Goal: Task Accomplishment & Management: Use online tool/utility

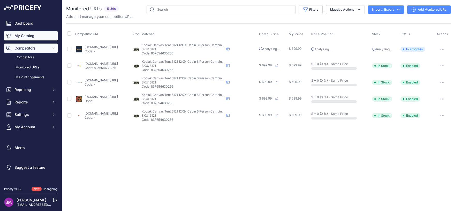
click at [33, 36] on link "My Catalog" at bounding box center [31, 35] width 54 height 9
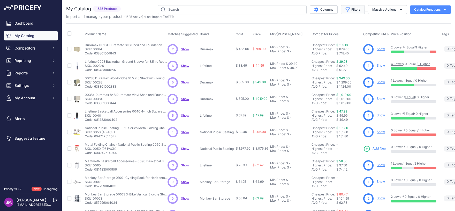
click at [352, 12] on button "Filters" at bounding box center [353, 9] width 24 height 9
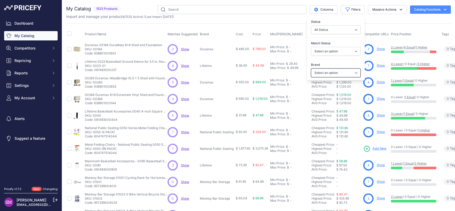
click at [311, 68] on select "Select an option Ace Products Best Barn Kits Bluewave SplashNet Express Brightp…" at bounding box center [336, 72] width 50 height 9
select select "Kodiak Canvas"
click option "Kodiak Canvas" at bounding box center [0, 0] width 0 height 0
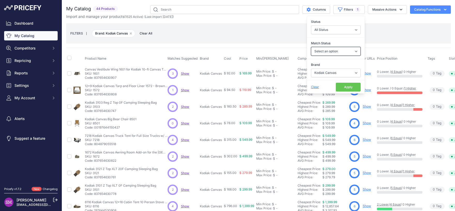
click at [311, 47] on select "Select an option Matched Unmatched" at bounding box center [336, 51] width 50 height 9
select select "0"
click option "Unmatched" at bounding box center [0, 0] width 0 height 0
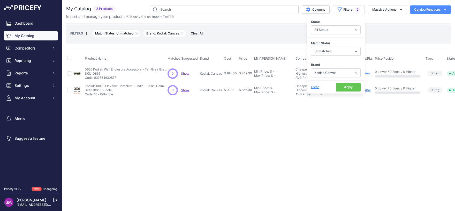
click at [272, 36] on div "FILTERS | Match Status: Unmatched Remove filter option Brand: Kodiak Canvas Rem…" at bounding box center [258, 33] width 377 height 14
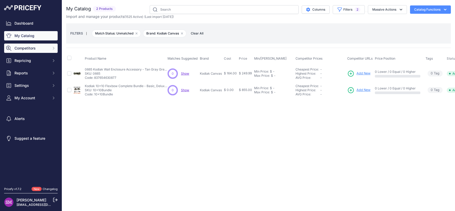
click at [37, 47] on span "Competitors" at bounding box center [31, 48] width 34 height 5
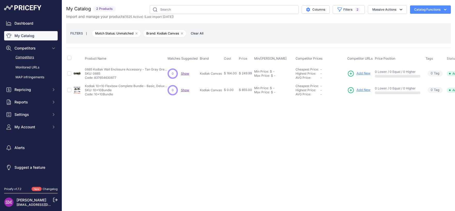
click at [36, 58] on link "Competitors" at bounding box center [31, 57] width 54 height 9
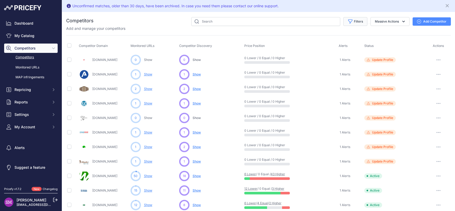
click at [352, 20] on button "Filters" at bounding box center [356, 21] width 24 height 9
click at [314, 37] on select "Select an option Active Disabled Update Profile Pending Approval Hidden Archived" at bounding box center [339, 41] width 50 height 9
drag, startPoint x: 335, startPoint y: 41, endPoint x: 274, endPoint y: 20, distance: 64.3
click at [274, 20] on input "text" at bounding box center [265, 21] width 149 height 9
click at [273, 20] on input "text" at bounding box center [265, 21] width 149 height 9
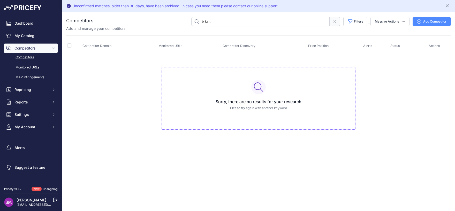
click at [235, 20] on input "bright" at bounding box center [260, 21] width 138 height 9
type input "brightpath"
click at [337, 21] on span at bounding box center [335, 21] width 11 height 9
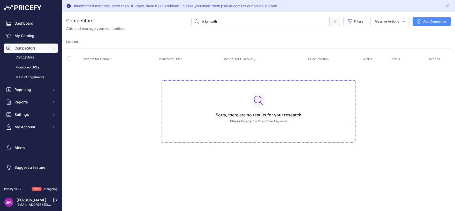
drag, startPoint x: 223, startPoint y: 21, endPoint x: 173, endPoint y: 11, distance: 51.4
click at [191, 17] on input "brightpath" at bounding box center [260, 21] width 138 height 9
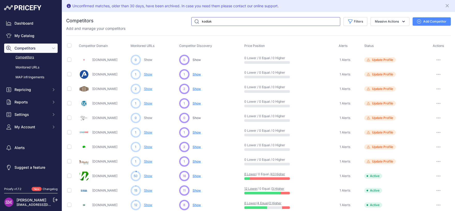
type input "kodiak"
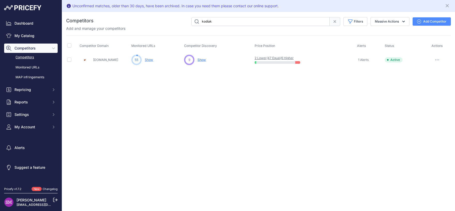
click at [146, 60] on link "Show" at bounding box center [149, 60] width 8 height 4
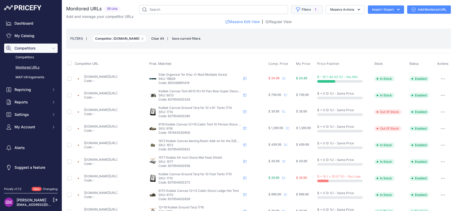
click at [304, 13] on button "Filters 1" at bounding box center [307, 9] width 32 height 9
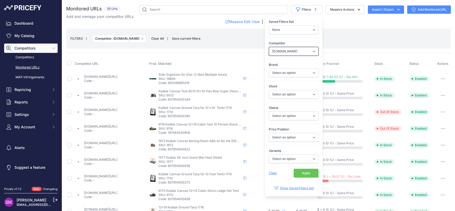
click at [269, 47] on select "Select an option academy.com aliexpress.com als.com amazon.com anthem-sports.co…" at bounding box center [294, 51] width 50 height 9
click option "amazon.com" at bounding box center [0, 0] width 0 height 0
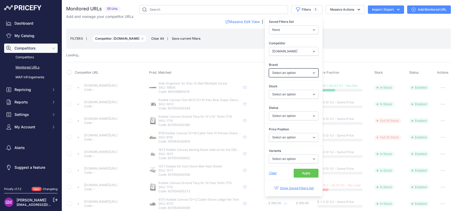
click at [269, 68] on select "Select an option Ace Products Best Barn Kits Bluewave SplashNet Express Brightp…" at bounding box center [294, 72] width 50 height 9
select select "9"
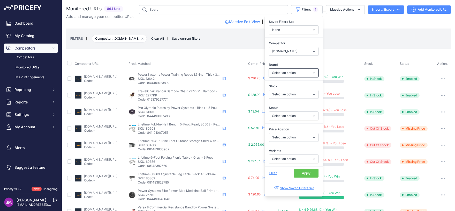
select select "Kodiak Canvas"
click option "Kodiak Canvas" at bounding box center [0, 0] width 0 height 0
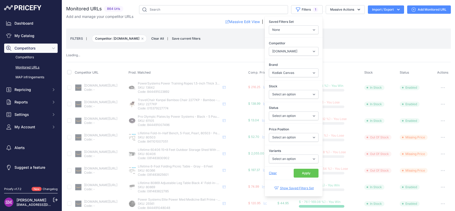
click at [306, 169] on button "Apply" at bounding box center [306, 172] width 25 height 9
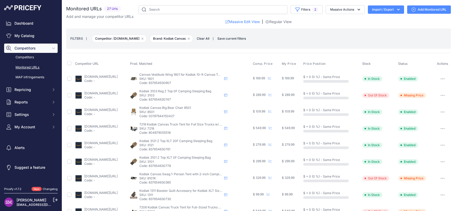
click at [438, 94] on button "button" at bounding box center [443, 95] width 10 height 7
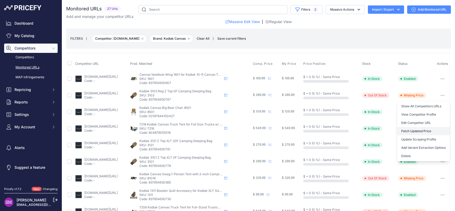
click at [407, 130] on button "Fetch Updated Price" at bounding box center [423, 131] width 53 height 8
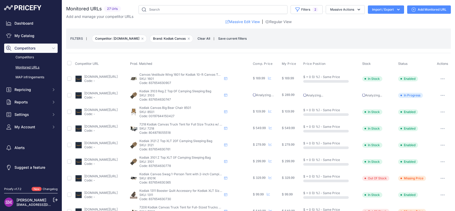
click at [93, 175] on link "amazon.com/gp/product/b01dtzp7ly?prirule_jdsnikfkfjsd=9996" at bounding box center [100, 176] width 33 height 4
click at [438, 179] on button "button" at bounding box center [443, 177] width 10 height 7
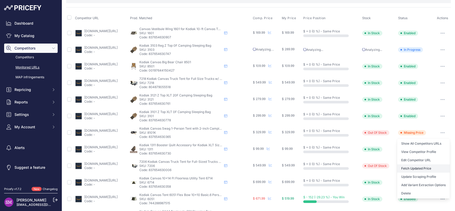
click at [409, 168] on button "Fetch Updated Price" at bounding box center [423, 168] width 53 height 8
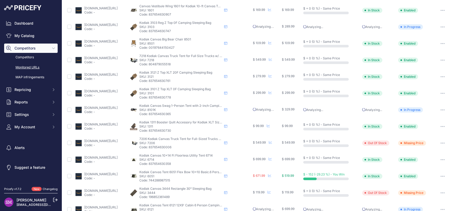
scroll to position [59, 0]
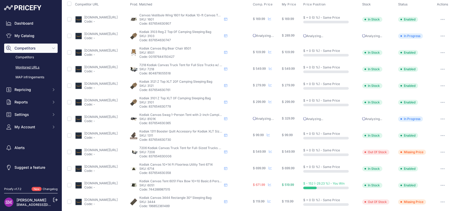
click at [105, 149] on link "amazon.com/gp/product/b0034vyqq6?prirule_jdsnikfkfjsd=9996" at bounding box center [100, 150] width 33 height 4
click at [441, 152] on button "button" at bounding box center [443, 151] width 10 height 7
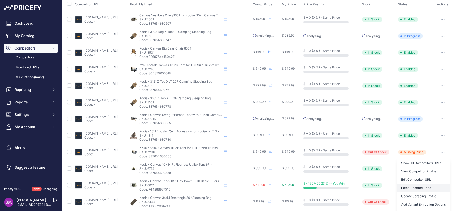
click at [412, 187] on button "Fetch Updated Price" at bounding box center [423, 187] width 53 height 8
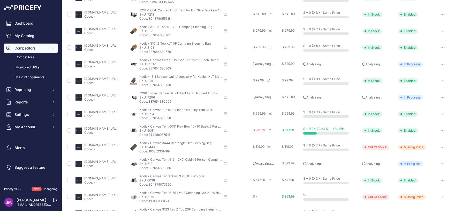
scroll to position [113, 0]
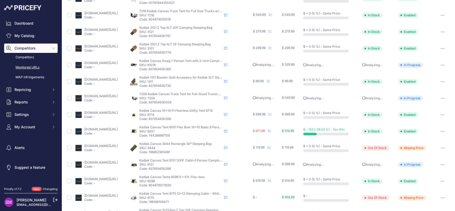
click at [440, 146] on button "button" at bounding box center [443, 147] width 10 height 7
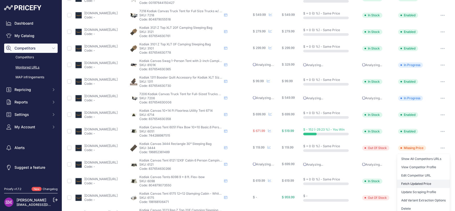
click at [412, 182] on button "Fetch Updated Price" at bounding box center [423, 183] width 53 height 8
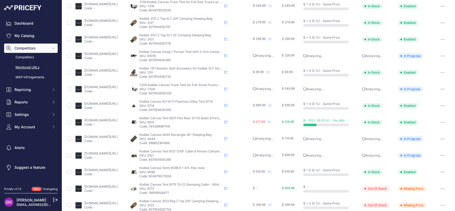
scroll to position [173, 0]
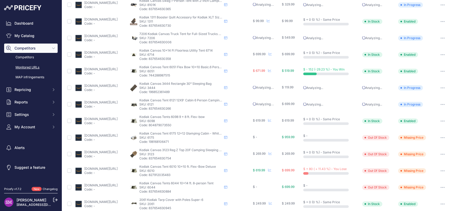
click at [118, 150] on link "amazon.com/gp/product/b0b9zmf95y?prirule_jdsnikfkfjsd=9996" at bounding box center [100, 152] width 33 height 4
click at [441, 153] on icon "button" at bounding box center [443, 153] width 4 height 1
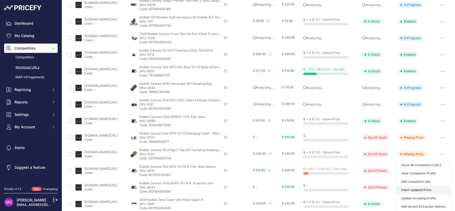
click at [420, 190] on button "Fetch Updated Price" at bounding box center [423, 190] width 53 height 8
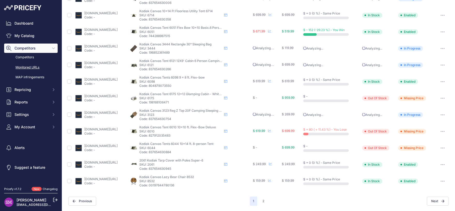
scroll to position [0, 0]
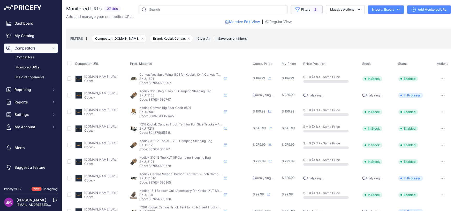
click at [303, 9] on button "Filters 2" at bounding box center [307, 9] width 32 height 9
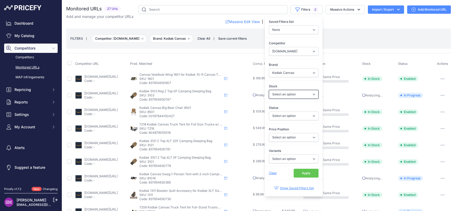
click at [269, 90] on select "Select an option In Stock Out Of Stock" at bounding box center [294, 94] width 50 height 9
select select "0"
click option "Out Of Stock" at bounding box center [0, 0] width 0 height 0
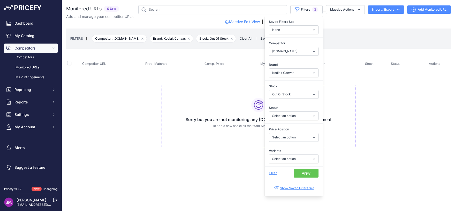
click at [304, 170] on button "Apply" at bounding box center [306, 172] width 25 height 9
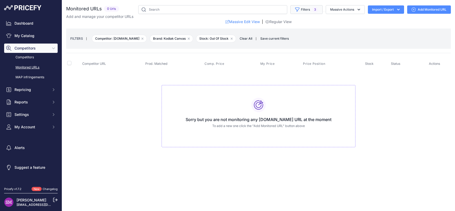
click at [311, 9] on button "Filters 3" at bounding box center [307, 9] width 32 height 9
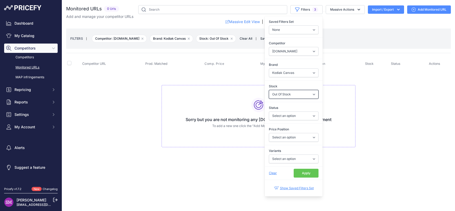
click at [269, 90] on select "Select an option In Stock Out Of Stock" at bounding box center [294, 94] width 50 height 9
select select
click option "Select an option" at bounding box center [0, 0] width 0 height 0
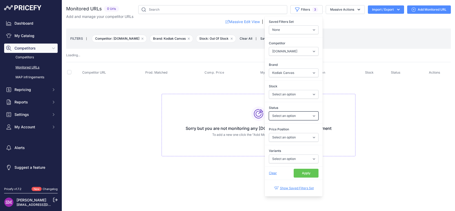
click at [269, 111] on select "Select an option Enabled Disabled In progress Scraping Failed Not Found Missing…" at bounding box center [294, 115] width 50 height 9
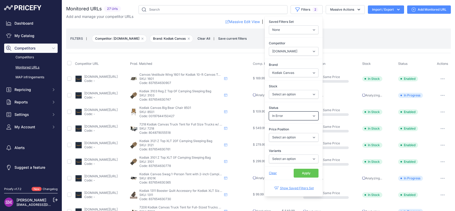
click option "In Error" at bounding box center [0, 0] width 0 height 0
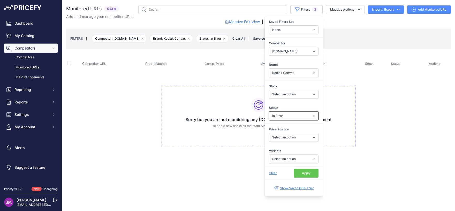
click at [269, 111] on select "Select an option Enabled Disabled In progress Scraping Failed Not Found Missing…" at bounding box center [294, 115] width 50 height 9
select select "5"
click option "Missing Price" at bounding box center [0, 0] width 0 height 0
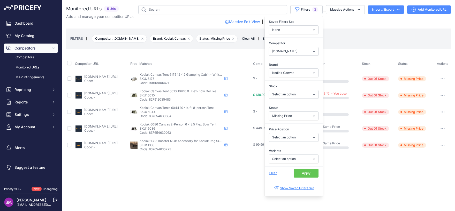
click at [307, 175] on button "Apply" at bounding box center [306, 172] width 25 height 9
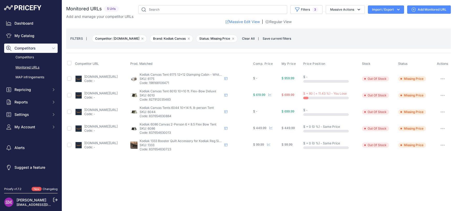
click at [110, 93] on link "amazon.com/gp/product/b001o02tk4?prirule_jdsnikfkfjsd=9996" at bounding box center [100, 93] width 33 height 4
click at [71, 63] on input "checkbox" at bounding box center [69, 63] width 4 height 4
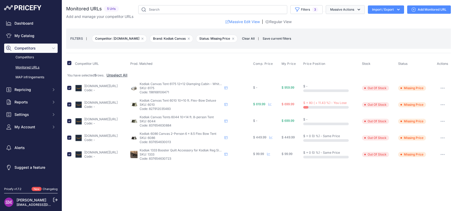
click at [359, 6] on button "Massive Actions" at bounding box center [345, 9] width 39 height 9
click at [383, 24] on div "Massive Edit View | Regular View" at bounding box center [258, 21] width 385 height 5
click at [70, 62] on input "checkbox" at bounding box center [69, 63] width 4 height 4
checkbox input "false"
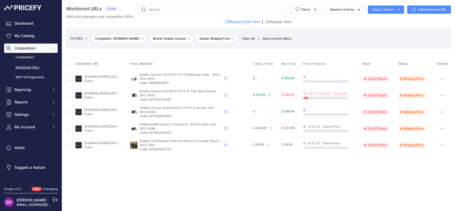
click at [443, 94] on button "button" at bounding box center [443, 95] width 10 height 7
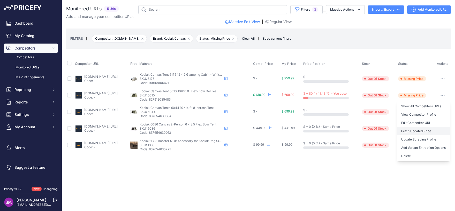
click at [426, 130] on button "Fetch Updated Price" at bounding box center [423, 131] width 53 height 8
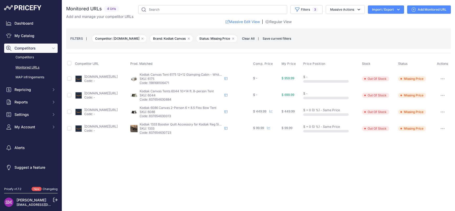
click at [441, 93] on button "button" at bounding box center [443, 95] width 10 height 7
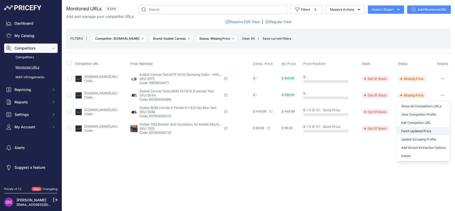
click at [420, 129] on button "Fetch Updated Price" at bounding box center [423, 131] width 53 height 8
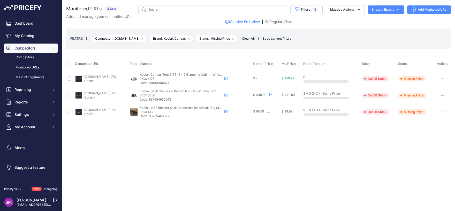
click at [443, 95] on icon "button" at bounding box center [443, 95] width 4 height 1
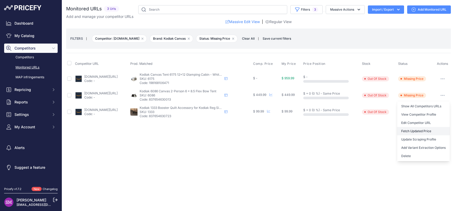
click at [419, 131] on button "Fetch Updated Price" at bounding box center [423, 131] width 53 height 8
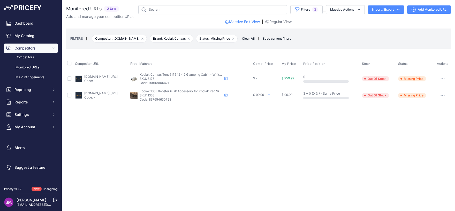
click at [442, 96] on button "button" at bounding box center [443, 95] width 10 height 7
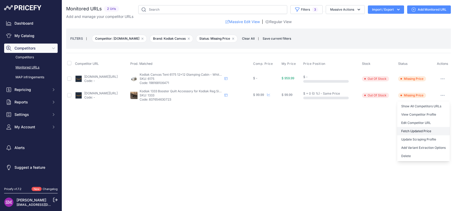
click at [422, 130] on button "Fetch Updated Price" at bounding box center [423, 131] width 53 height 8
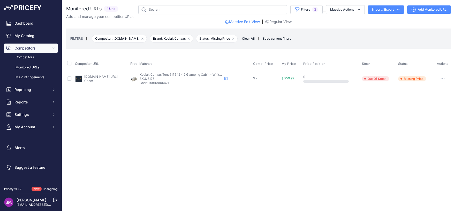
click at [108, 77] on link "amazon.com/gp/product/b0d2y9c7sd?prirule_jdsnikfkfjsd=9996" at bounding box center [100, 77] width 33 height 4
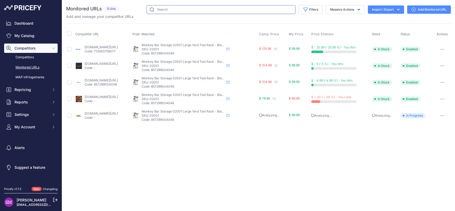
click at [177, 9] on input "text" at bounding box center [221, 9] width 149 height 9
click at [26, 56] on link "Competitors" at bounding box center [31, 57] width 54 height 9
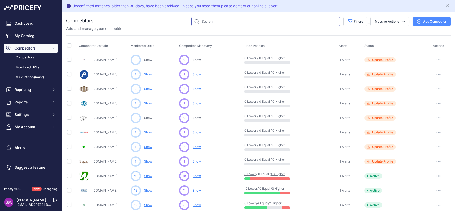
click at [217, 19] on input "text" at bounding box center [265, 21] width 149 height 9
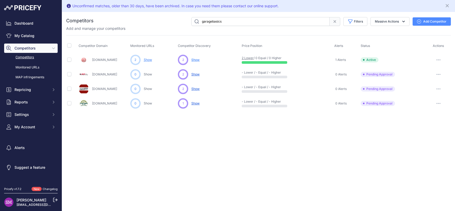
type input "garagebasics"
